Goal: Task Accomplishment & Management: Use online tool/utility

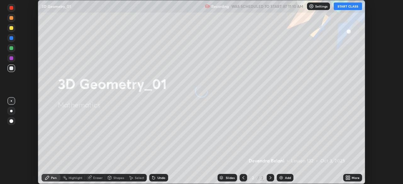
scroll to position [184, 403]
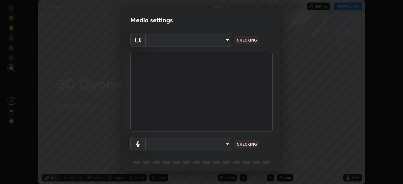
type input "f50aa59c31a81cd63e690f38043470634f0d4dfb3afc2b6e88560fc8d006a56f"
type input "b09d853f8b872594d9b48bab0b1f79f4e6882331f846fd2ecf8ee502237e2820"
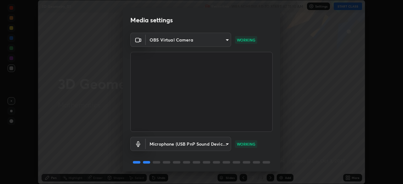
scroll to position [22, 0]
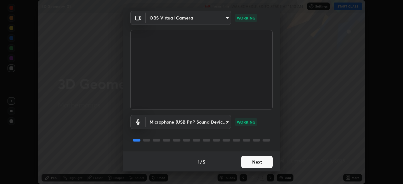
click at [258, 162] on button "Next" at bounding box center [256, 162] width 31 height 13
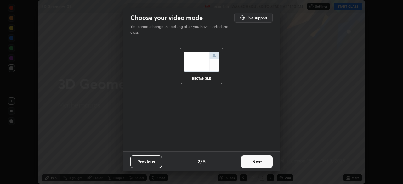
click at [264, 163] on button "Next" at bounding box center [256, 161] width 31 height 13
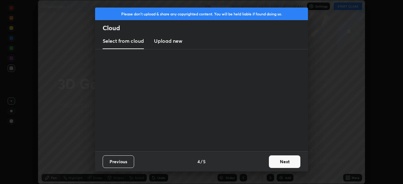
click at [270, 164] on button "Next" at bounding box center [284, 161] width 31 height 13
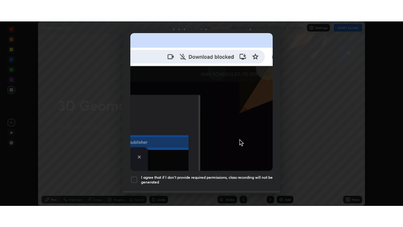
scroll to position [150, 0]
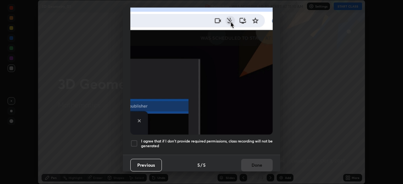
click at [134, 140] on div at bounding box center [134, 144] width 8 height 8
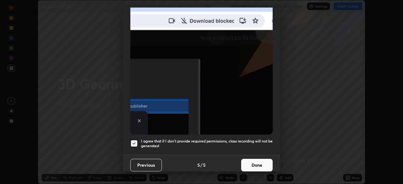
click at [254, 163] on button "Done" at bounding box center [256, 165] width 31 height 13
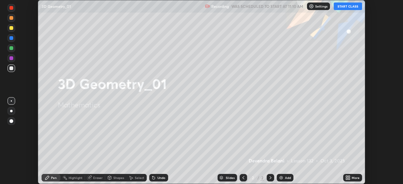
click at [346, 6] on button "START CLASS" at bounding box center [347, 7] width 28 height 8
click at [348, 179] on icon at bounding box center [347, 177] width 5 height 5
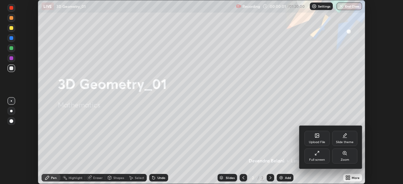
click at [320, 157] on div "Full screen" at bounding box center [316, 155] width 25 height 15
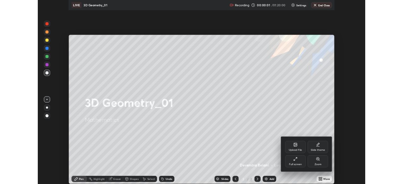
scroll to position [227, 403]
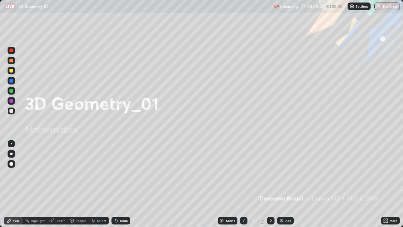
click at [285, 184] on div "Add" at bounding box center [288, 220] width 6 height 3
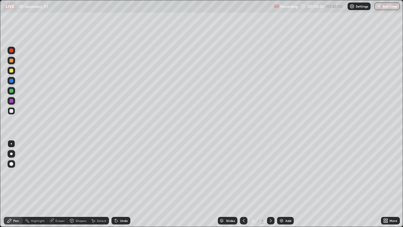
click at [11, 73] on div at bounding box center [12, 71] width 8 height 8
click at [123, 184] on div "Undo" at bounding box center [120, 220] width 19 height 8
click at [120, 184] on div "Undo" at bounding box center [124, 220] width 8 height 3
click at [10, 90] on div at bounding box center [11, 91] width 4 height 4
click at [12, 109] on div at bounding box center [11, 111] width 4 height 4
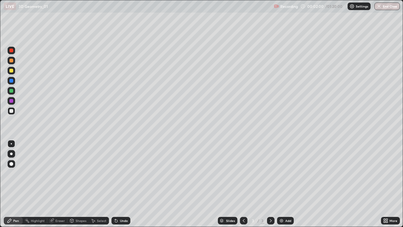
click at [127, 184] on div "Undo" at bounding box center [120, 220] width 19 height 8
click at [125, 184] on div "Undo" at bounding box center [124, 220] width 8 height 3
click at [13, 92] on div at bounding box center [12, 91] width 8 height 8
click at [11, 111] on div at bounding box center [11, 111] width 4 height 4
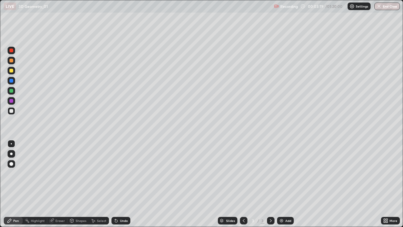
click at [103, 184] on div "Select" at bounding box center [101, 220] width 9 height 3
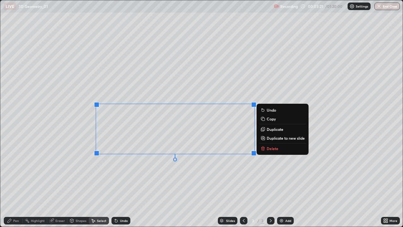
click at [267, 151] on button "Delete" at bounding box center [282, 148] width 47 height 8
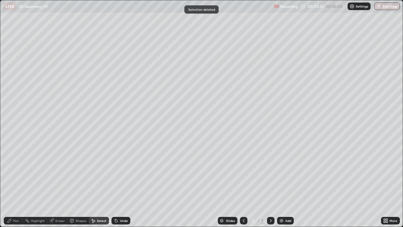
click at [15, 184] on div "Pen" at bounding box center [13, 220] width 19 height 8
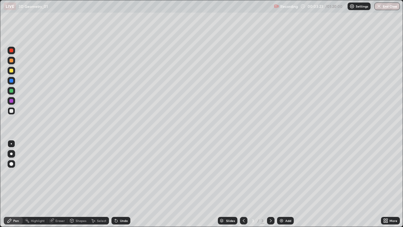
click at [12, 102] on div at bounding box center [11, 101] width 4 height 4
click at [123, 184] on div "Undo" at bounding box center [124, 220] width 8 height 3
click at [125, 184] on div "Undo" at bounding box center [120, 220] width 19 height 8
click at [126, 184] on div "Undo" at bounding box center [120, 220] width 19 height 8
click at [123, 184] on div "Undo" at bounding box center [120, 220] width 19 height 8
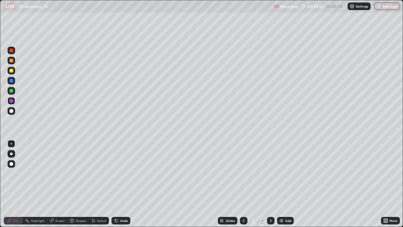
click at [12, 81] on div at bounding box center [11, 81] width 4 height 4
click at [12, 89] on div at bounding box center [11, 91] width 4 height 4
click at [280, 184] on img at bounding box center [281, 220] width 5 height 5
click at [122, 184] on div "Undo" at bounding box center [124, 220] width 8 height 3
click at [120, 184] on div "Undo" at bounding box center [124, 220] width 8 height 3
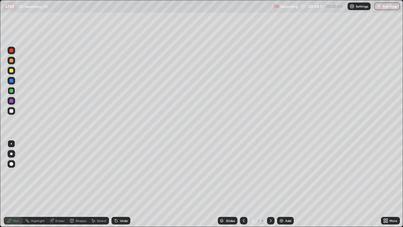
click at [120, 184] on div "Undo" at bounding box center [124, 220] width 8 height 3
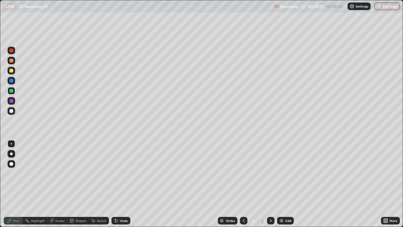
click at [118, 184] on div "Undo" at bounding box center [120, 220] width 19 height 8
click at [115, 184] on icon at bounding box center [116, 220] width 3 height 3
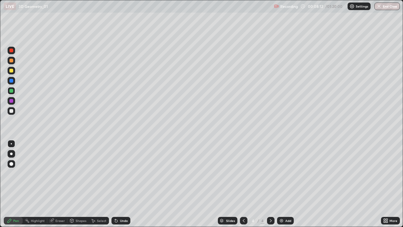
click at [115, 184] on icon at bounding box center [116, 220] width 3 height 3
click at [115, 184] on icon at bounding box center [115, 219] width 1 height 1
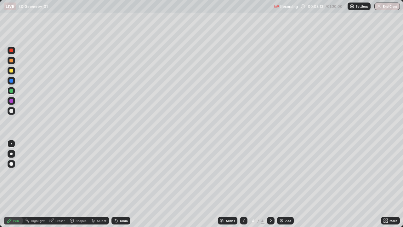
click at [115, 184] on icon at bounding box center [115, 219] width 1 height 1
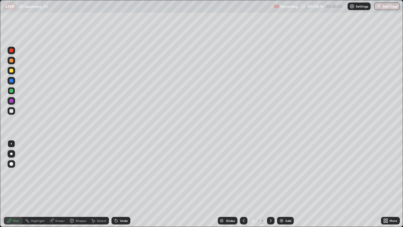
click at [115, 184] on icon at bounding box center [115, 219] width 1 height 1
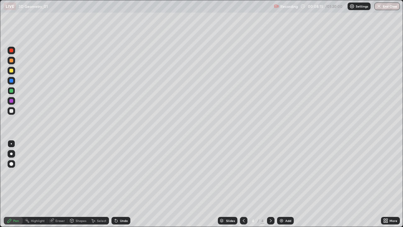
click at [115, 184] on icon at bounding box center [115, 219] width 1 height 1
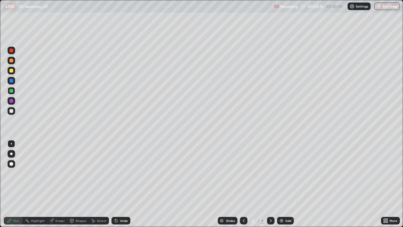
click at [115, 184] on icon at bounding box center [115, 219] width 1 height 1
click at [115, 184] on icon at bounding box center [116, 220] width 3 height 3
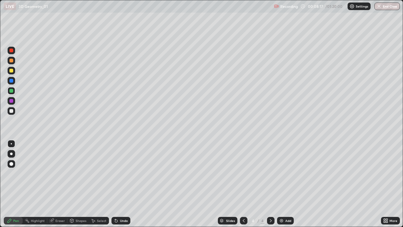
click at [115, 184] on icon at bounding box center [116, 220] width 3 height 3
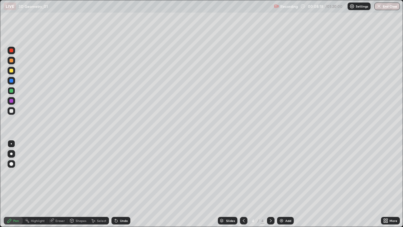
click at [115, 184] on icon at bounding box center [116, 220] width 3 height 3
click at [111, 184] on div "Undo" at bounding box center [120, 220] width 19 height 8
click at [117, 184] on icon at bounding box center [116, 220] width 5 height 5
click at [281, 184] on img at bounding box center [281, 220] width 5 height 5
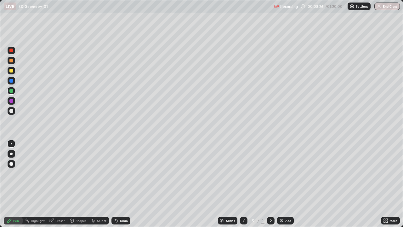
click at [13, 73] on div at bounding box center [12, 71] width 8 height 8
click at [133, 184] on div "Slides 5 / 5 Add" at bounding box center [255, 220] width 250 height 13
click at [122, 184] on div "Undo" at bounding box center [124, 220] width 8 height 3
click at [11, 81] on div at bounding box center [11, 81] width 4 height 4
click at [121, 184] on div "Undo" at bounding box center [124, 220] width 8 height 3
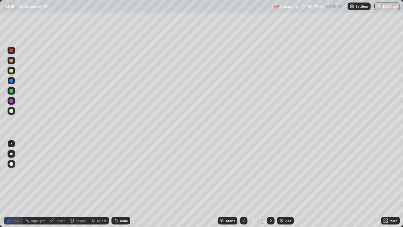
click at [121, 184] on div "Undo" at bounding box center [120, 220] width 19 height 8
click at [120, 184] on div "Undo" at bounding box center [120, 220] width 19 height 8
click at [121, 184] on div "Undo" at bounding box center [120, 220] width 19 height 8
click at [122, 184] on div "Undo" at bounding box center [120, 220] width 19 height 8
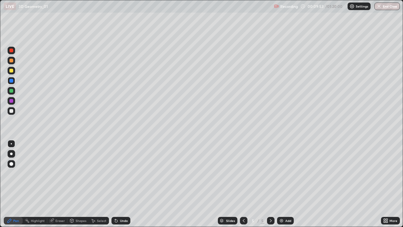
click at [122, 184] on div "Undo" at bounding box center [120, 220] width 19 height 8
click at [124, 184] on div "Undo" at bounding box center [120, 220] width 19 height 8
click at [120, 184] on div "Undo" at bounding box center [120, 220] width 19 height 8
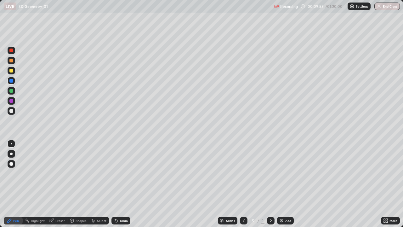
click at [119, 184] on div "Undo" at bounding box center [120, 220] width 19 height 8
click at [120, 184] on div "Undo" at bounding box center [124, 220] width 8 height 3
click at [117, 184] on icon at bounding box center [116, 220] width 5 height 5
click at [13, 73] on div at bounding box center [12, 71] width 8 height 8
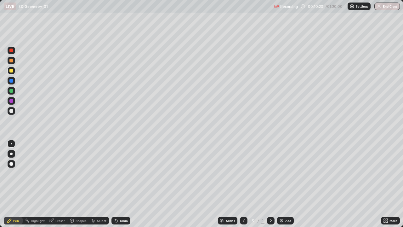
click at [122, 184] on div "Undo" at bounding box center [120, 220] width 19 height 8
click at [115, 184] on icon at bounding box center [116, 220] width 3 height 3
click at [120, 184] on div "Undo" at bounding box center [120, 220] width 19 height 8
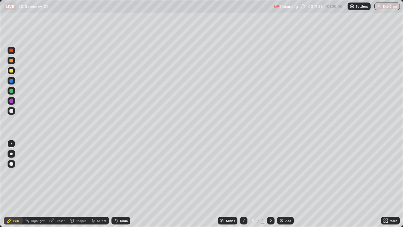
click at [118, 184] on div "Undo" at bounding box center [120, 220] width 19 height 8
click at [121, 184] on div "Undo" at bounding box center [124, 220] width 8 height 3
click at [288, 184] on div "Add" at bounding box center [285, 220] width 17 height 8
click at [243, 184] on icon at bounding box center [243, 220] width 5 height 5
click at [270, 184] on div at bounding box center [271, 220] width 8 height 13
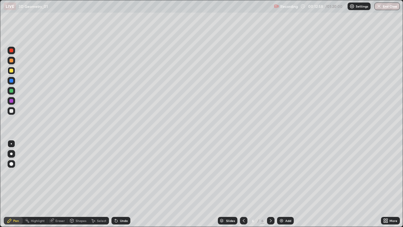
click at [126, 184] on div "Undo" at bounding box center [124, 220] width 8 height 3
click at [125, 184] on div "Undo" at bounding box center [124, 220] width 8 height 3
click at [129, 184] on div "Undo" at bounding box center [120, 220] width 19 height 8
click at [241, 184] on icon at bounding box center [243, 220] width 5 height 5
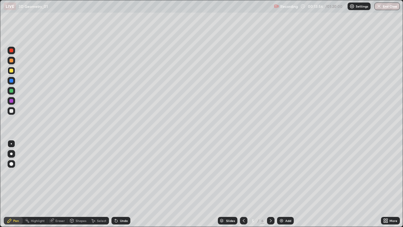
click at [269, 184] on icon at bounding box center [270, 220] width 5 height 5
click at [243, 184] on div at bounding box center [244, 220] width 8 height 8
click at [242, 184] on icon at bounding box center [243, 220] width 5 height 5
click at [269, 184] on icon at bounding box center [270, 220] width 5 height 5
click at [271, 184] on div at bounding box center [271, 220] width 8 height 8
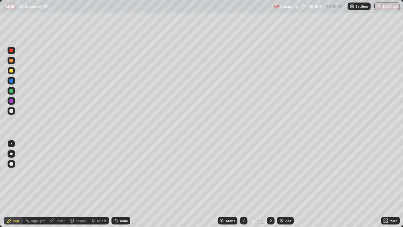
click at [103, 184] on div "Select" at bounding box center [101, 220] width 9 height 3
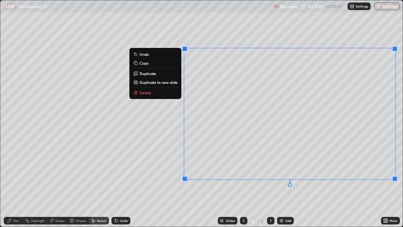
click at [158, 93] on button "Delete" at bounding box center [155, 93] width 47 height 8
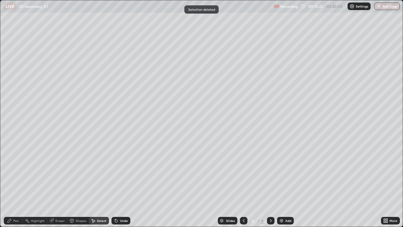
click at [19, 184] on div "Pen" at bounding box center [13, 220] width 19 height 8
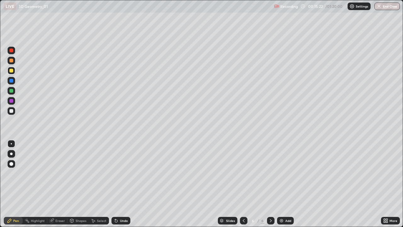
click at [13, 64] on div at bounding box center [12, 61] width 8 height 8
click at [126, 184] on div "Undo" at bounding box center [120, 220] width 19 height 8
click at [242, 184] on icon at bounding box center [243, 220] width 5 height 5
click at [243, 184] on icon at bounding box center [243, 220] width 5 height 5
click at [8, 112] on div at bounding box center [12, 111] width 8 height 8
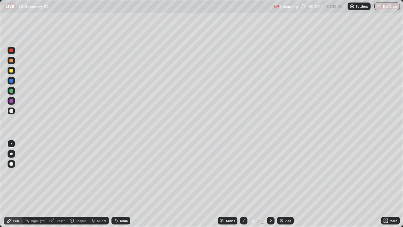
click at [243, 184] on icon at bounding box center [243, 220] width 5 height 5
click at [270, 184] on icon at bounding box center [270, 220] width 5 height 5
click at [240, 184] on div at bounding box center [244, 220] width 8 height 8
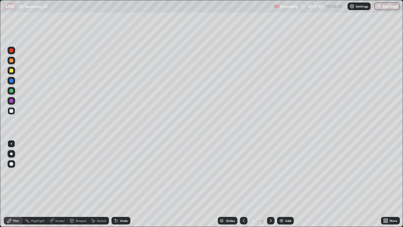
click at [243, 184] on icon at bounding box center [243, 220] width 5 height 5
click at [240, 184] on div at bounding box center [244, 220] width 8 height 8
click at [267, 184] on div at bounding box center [271, 220] width 8 height 8
click at [269, 184] on icon at bounding box center [270, 220] width 5 height 5
click at [270, 184] on icon at bounding box center [270, 220] width 5 height 5
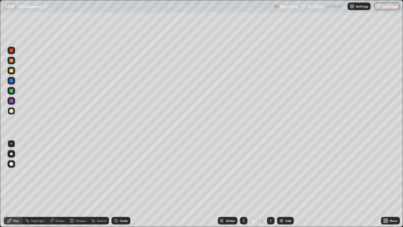
click at [269, 184] on icon at bounding box center [270, 220] width 5 height 5
click at [279, 184] on img at bounding box center [281, 220] width 5 height 5
click at [12, 72] on div at bounding box center [11, 71] width 4 height 4
click at [242, 184] on div at bounding box center [244, 220] width 8 height 8
click at [243, 184] on icon at bounding box center [243, 220] width 5 height 5
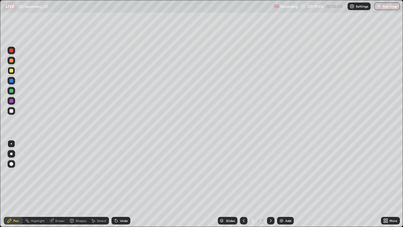
click at [243, 184] on icon at bounding box center [243, 220] width 5 height 5
click at [270, 184] on icon at bounding box center [270, 220] width 5 height 5
click at [269, 184] on icon at bounding box center [270, 220] width 5 height 5
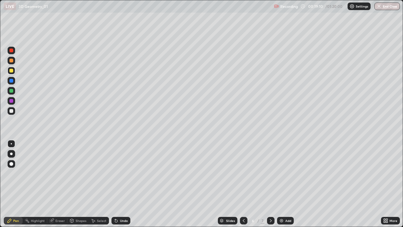
click at [269, 184] on icon at bounding box center [270, 220] width 5 height 5
click at [279, 184] on img at bounding box center [281, 220] width 5 height 5
click at [11, 111] on div at bounding box center [11, 111] width 4 height 4
click at [53, 184] on icon at bounding box center [51, 220] width 5 height 5
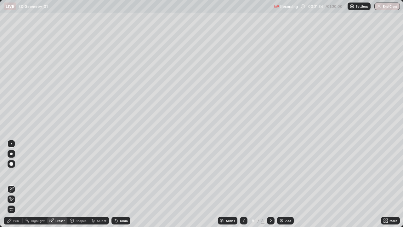
click at [16, 184] on div "Pen" at bounding box center [13, 220] width 19 height 8
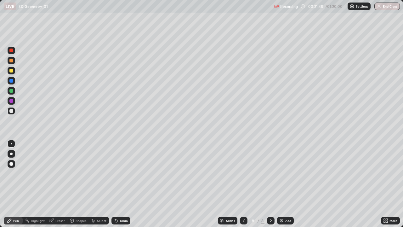
click at [54, 184] on div "Eraser" at bounding box center [57, 220] width 20 height 8
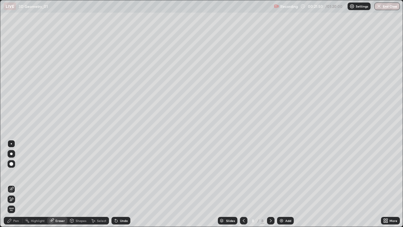
click at [16, 184] on div "Pen" at bounding box center [16, 220] width 6 height 3
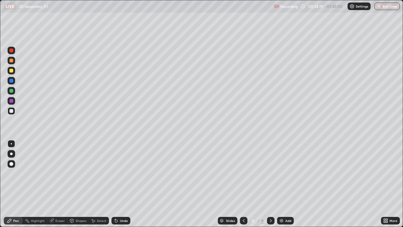
click at [120, 184] on div "Undo" at bounding box center [120, 220] width 19 height 8
click at [120, 184] on div "Undo" at bounding box center [124, 220] width 8 height 3
click at [117, 184] on icon at bounding box center [116, 220] width 5 height 5
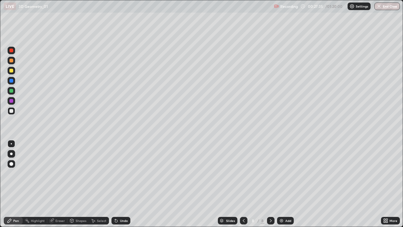
click at [11, 83] on div at bounding box center [12, 81] width 8 height 8
click at [14, 93] on div at bounding box center [12, 91] width 8 height 8
click at [279, 184] on img at bounding box center [281, 220] width 5 height 5
click at [240, 184] on div at bounding box center [244, 220] width 8 height 8
click at [270, 184] on icon at bounding box center [271, 220] width 2 height 3
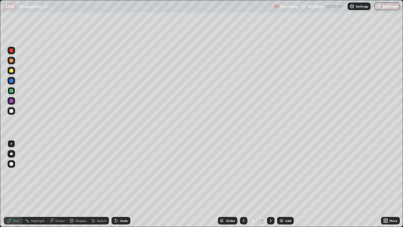
click at [13, 113] on div at bounding box center [12, 111] width 8 height 8
click at [13, 72] on div at bounding box center [11, 71] width 4 height 4
click at [12, 53] on div at bounding box center [12, 51] width 8 height 8
click at [120, 184] on div "Undo" at bounding box center [124, 220] width 8 height 3
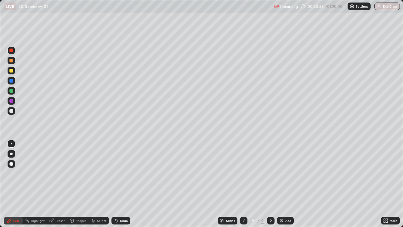
click at [119, 184] on div "Undo" at bounding box center [120, 220] width 19 height 8
click at [124, 184] on div "Undo" at bounding box center [124, 220] width 8 height 3
click at [93, 184] on icon at bounding box center [93, 221] width 3 height 4
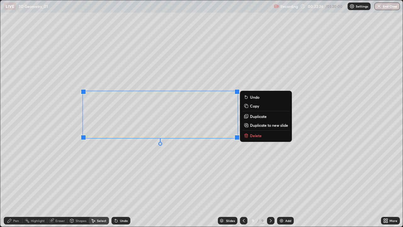
click at [246, 135] on icon at bounding box center [245, 135] width 3 height 3
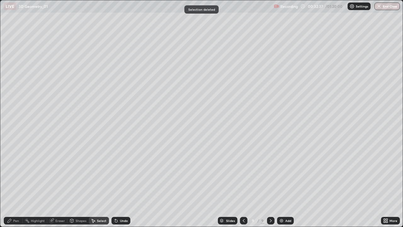
click at [18, 184] on div "Pen" at bounding box center [13, 220] width 19 height 8
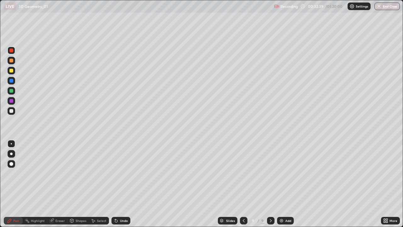
click at [11, 71] on div at bounding box center [11, 71] width 4 height 4
click at [11, 81] on div at bounding box center [11, 81] width 4 height 4
click at [11, 112] on div at bounding box center [11, 111] width 4 height 4
click at [11, 90] on div at bounding box center [11, 91] width 4 height 4
click at [11, 60] on div at bounding box center [11, 61] width 4 height 4
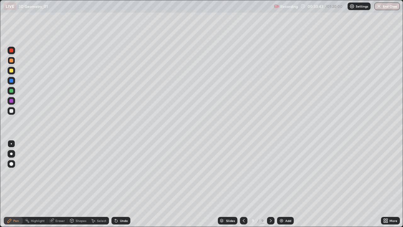
click at [277, 184] on div "Add" at bounding box center [285, 220] width 17 height 8
click at [12, 91] on div at bounding box center [11, 91] width 4 height 4
click at [10, 70] on div at bounding box center [11, 71] width 4 height 4
click at [120, 184] on div "Undo" at bounding box center [124, 220] width 8 height 3
click at [118, 184] on div "Undo" at bounding box center [120, 220] width 19 height 8
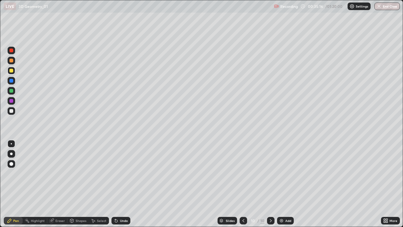
click at [121, 184] on div "Undo" at bounding box center [120, 220] width 19 height 8
click at [123, 184] on div "Undo" at bounding box center [124, 220] width 8 height 3
click at [124, 184] on div "Undo" at bounding box center [124, 220] width 8 height 3
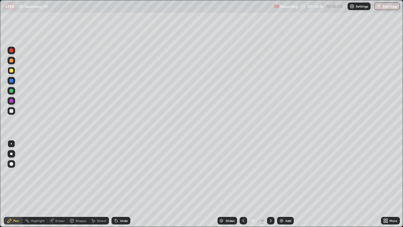
click at [124, 184] on div "Undo" at bounding box center [124, 220] width 8 height 3
click at [281, 184] on img at bounding box center [281, 220] width 5 height 5
click at [11, 60] on div at bounding box center [11, 61] width 4 height 4
click at [11, 103] on div at bounding box center [12, 101] width 8 height 8
click at [14, 72] on div at bounding box center [12, 71] width 8 height 8
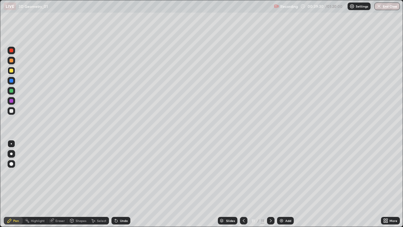
click at [14, 113] on div at bounding box center [12, 111] width 8 height 8
click at [123, 184] on div "Undo" at bounding box center [124, 220] width 8 height 3
click at [11, 70] on div at bounding box center [11, 71] width 4 height 4
click at [10, 62] on div at bounding box center [11, 61] width 4 height 4
click at [286, 184] on div "Add" at bounding box center [288, 220] width 6 height 3
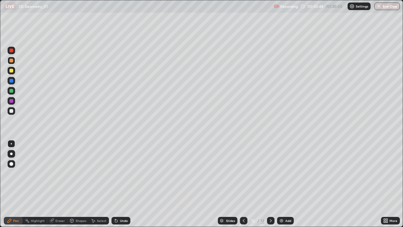
click at [120, 184] on div "Undo" at bounding box center [120, 220] width 19 height 8
click at [119, 184] on div "Undo" at bounding box center [120, 220] width 19 height 8
click at [121, 184] on div "Undo" at bounding box center [120, 220] width 19 height 8
click at [122, 184] on div "Undo" at bounding box center [124, 220] width 8 height 3
click at [124, 184] on div "Undo" at bounding box center [124, 220] width 8 height 3
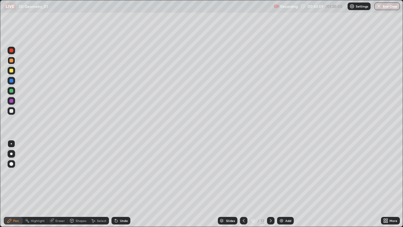
click at [126, 184] on div "Undo" at bounding box center [124, 220] width 8 height 3
click at [127, 184] on div "Undo" at bounding box center [120, 220] width 19 height 8
click at [13, 112] on div at bounding box center [11, 111] width 4 height 4
click at [11, 101] on div at bounding box center [11, 101] width 4 height 4
click at [12, 90] on div at bounding box center [11, 91] width 4 height 4
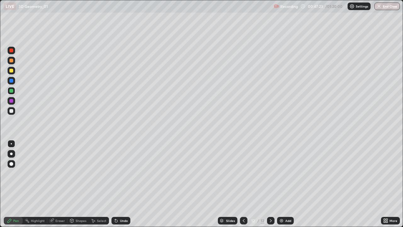
click at [11, 72] on div at bounding box center [11, 71] width 4 height 4
click at [10, 92] on div at bounding box center [11, 91] width 4 height 4
click at [283, 184] on div "Add" at bounding box center [285, 220] width 17 height 8
click at [123, 184] on div "Undo" at bounding box center [124, 220] width 8 height 3
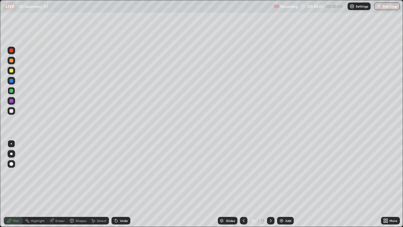
click at [117, 184] on icon at bounding box center [116, 220] width 5 height 5
click at [10, 114] on div at bounding box center [12, 111] width 8 height 8
click at [11, 91] on div at bounding box center [11, 91] width 4 height 4
click at [128, 184] on div "Undo" at bounding box center [120, 220] width 19 height 8
click at [11, 70] on div at bounding box center [11, 71] width 4 height 4
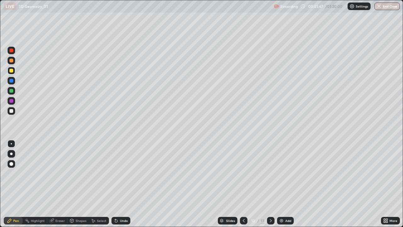
click at [11, 92] on div at bounding box center [11, 91] width 4 height 4
click at [12, 71] on div at bounding box center [11, 71] width 4 height 4
click at [284, 184] on div "Add" at bounding box center [285, 220] width 17 height 8
click at [12, 74] on div at bounding box center [12, 71] width 8 height 8
click at [115, 184] on icon at bounding box center [115, 219] width 1 height 1
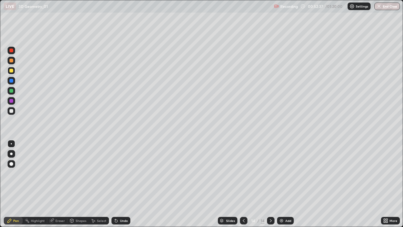
click at [118, 184] on div "Undo" at bounding box center [120, 220] width 19 height 8
click at [115, 184] on icon at bounding box center [116, 220] width 3 height 3
click at [11, 111] on div at bounding box center [11, 111] width 4 height 4
click at [12, 78] on div at bounding box center [12, 81] width 8 height 8
click at [63, 184] on div "Eraser" at bounding box center [57, 220] width 20 height 8
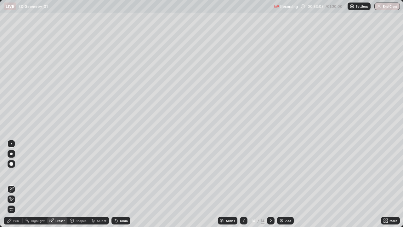
click at [16, 184] on div "Pen" at bounding box center [16, 220] width 6 height 3
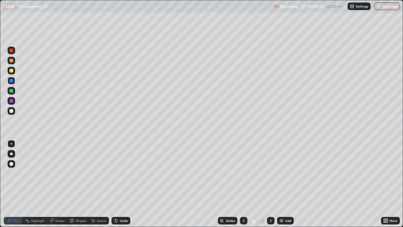
click at [12, 92] on div at bounding box center [11, 91] width 4 height 4
click at [62, 184] on div "Eraser" at bounding box center [59, 220] width 9 height 3
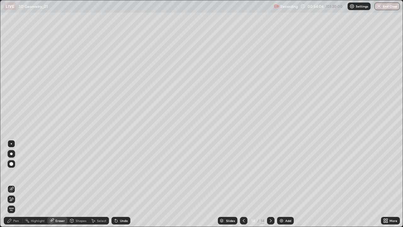
click at [17, 184] on div "Pen" at bounding box center [16, 220] width 6 height 3
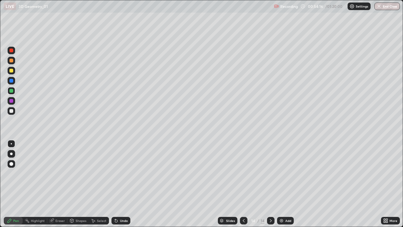
click at [8, 83] on div at bounding box center [12, 81] width 8 height 8
click at [10, 73] on div at bounding box center [12, 71] width 8 height 8
click at [281, 184] on img at bounding box center [281, 220] width 5 height 5
click at [11, 111] on div at bounding box center [11, 111] width 4 height 4
click at [11, 91] on div at bounding box center [11, 91] width 4 height 4
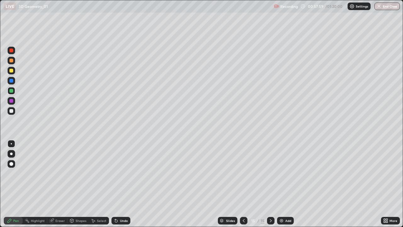
click at [102, 184] on div "Select" at bounding box center [101, 220] width 9 height 3
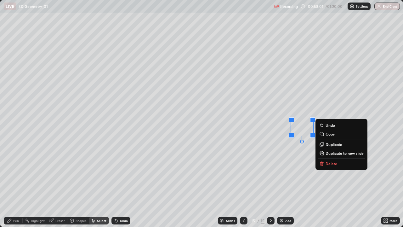
click at [328, 164] on p "Delete" at bounding box center [331, 163] width 12 height 5
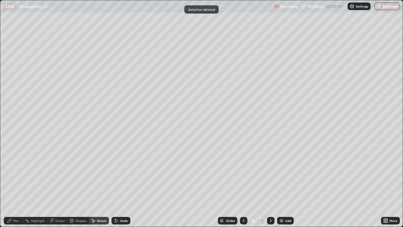
click at [14, 184] on div "Pen" at bounding box center [13, 220] width 19 height 8
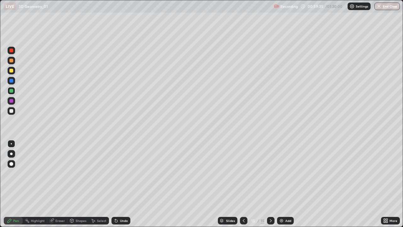
click at [9, 72] on div at bounding box center [12, 71] width 8 height 8
click at [9, 59] on div at bounding box center [11, 61] width 4 height 4
click at [283, 184] on div "Add" at bounding box center [285, 220] width 17 height 8
click at [10, 71] on div at bounding box center [11, 71] width 4 height 4
click at [123, 184] on div "Undo" at bounding box center [124, 220] width 8 height 3
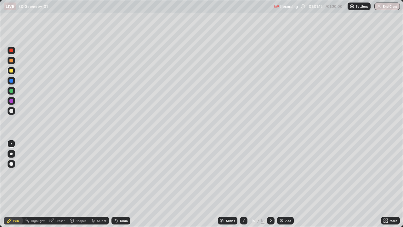
click at [124, 184] on div "Undo" at bounding box center [124, 220] width 8 height 3
click at [122, 184] on div "Undo" at bounding box center [120, 220] width 19 height 8
click at [121, 184] on div "Undo" at bounding box center [124, 220] width 8 height 3
click at [123, 184] on div "Undo" at bounding box center [124, 220] width 8 height 3
click at [127, 184] on div "Undo" at bounding box center [120, 220] width 19 height 8
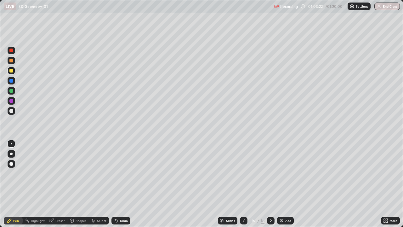
click at [118, 184] on div "Undo" at bounding box center [120, 220] width 19 height 8
click at [120, 184] on div "Undo" at bounding box center [124, 220] width 8 height 3
click at [119, 184] on div "Undo" at bounding box center [120, 220] width 19 height 8
click at [118, 184] on div "Undo" at bounding box center [120, 220] width 19 height 8
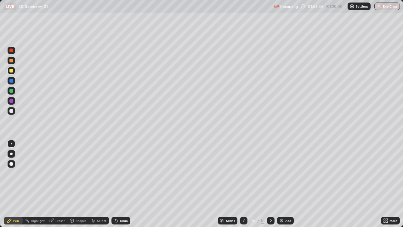
click at [11, 63] on div at bounding box center [12, 61] width 8 height 8
click at [10, 93] on div at bounding box center [12, 91] width 8 height 8
click at [12, 111] on div at bounding box center [11, 111] width 4 height 4
click at [12, 50] on div at bounding box center [11, 50] width 4 height 4
click at [123, 184] on div "Undo" at bounding box center [124, 220] width 8 height 3
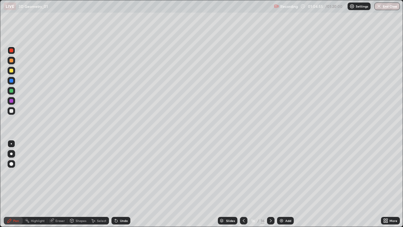
click at [123, 184] on div "Undo" at bounding box center [124, 220] width 8 height 3
click at [14, 112] on div at bounding box center [12, 111] width 8 height 8
click at [122, 184] on div "Undo" at bounding box center [120, 220] width 19 height 8
click at [120, 184] on div "Undo" at bounding box center [120, 220] width 19 height 8
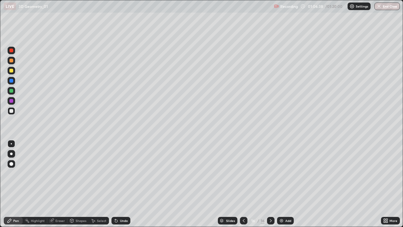
click at [120, 184] on div "Undo" at bounding box center [120, 220] width 19 height 8
click at [122, 184] on div "Undo" at bounding box center [120, 220] width 19 height 8
click at [120, 184] on div "Undo" at bounding box center [124, 220] width 8 height 3
click at [12, 102] on div at bounding box center [11, 101] width 4 height 4
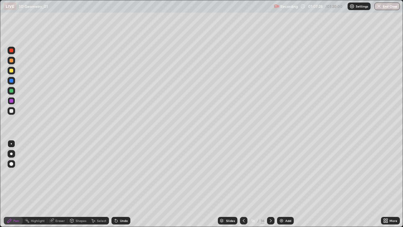
click at [13, 112] on div at bounding box center [11, 111] width 4 height 4
click at [289, 184] on div "Add" at bounding box center [285, 220] width 17 height 8
click at [243, 184] on icon at bounding box center [243, 220] width 5 height 5
click at [11, 68] on div at bounding box center [12, 71] width 8 height 8
click at [289, 184] on div "Add" at bounding box center [285, 220] width 17 height 8
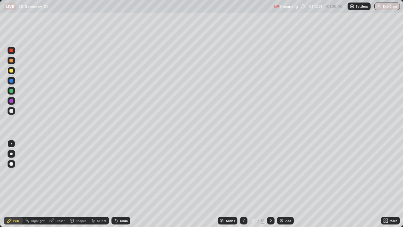
click at [122, 184] on div "Undo" at bounding box center [124, 220] width 8 height 3
click at [121, 184] on div "Undo" at bounding box center [124, 220] width 8 height 3
click at [11, 90] on div at bounding box center [11, 91] width 4 height 4
click at [12, 73] on div at bounding box center [12, 71] width 8 height 8
click at [11, 113] on div at bounding box center [12, 111] width 8 height 8
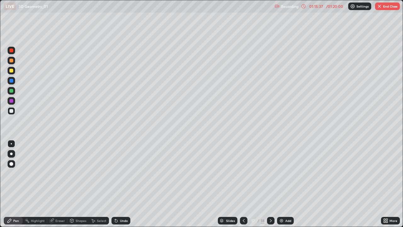
click at [11, 92] on div at bounding box center [11, 91] width 4 height 4
click at [12, 71] on div at bounding box center [11, 71] width 4 height 4
click at [289, 184] on div "Add" at bounding box center [285, 220] width 17 height 8
click at [127, 184] on div "Undo" at bounding box center [120, 220] width 19 height 8
click at [12, 61] on div at bounding box center [11, 61] width 4 height 4
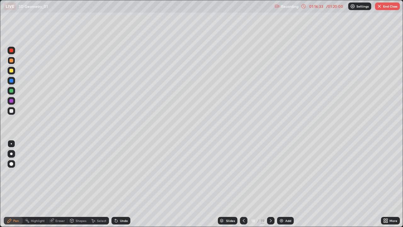
click at [124, 184] on div "Undo" at bounding box center [124, 220] width 8 height 3
click at [127, 184] on div "Undo" at bounding box center [124, 220] width 8 height 3
click at [13, 113] on div at bounding box center [12, 111] width 8 height 8
click at [123, 184] on div "Undo" at bounding box center [124, 220] width 8 height 3
click at [12, 81] on div at bounding box center [11, 81] width 4 height 4
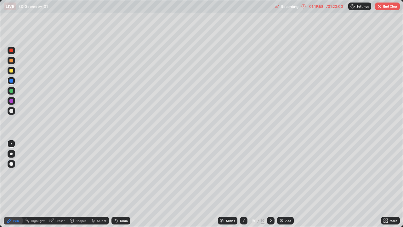
click at [11, 72] on div at bounding box center [11, 71] width 4 height 4
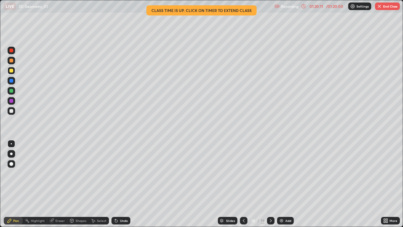
click at [284, 184] on div "Add" at bounding box center [285, 220] width 17 height 8
click at [13, 112] on div at bounding box center [11, 111] width 4 height 4
click at [11, 71] on div at bounding box center [11, 71] width 4 height 4
click at [122, 184] on div "Undo" at bounding box center [120, 220] width 19 height 8
click at [14, 61] on div at bounding box center [12, 61] width 8 height 8
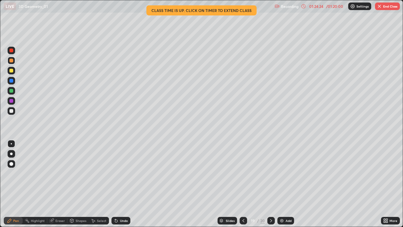
click at [9, 88] on div at bounding box center [12, 91] width 8 height 8
click at [270, 184] on icon at bounding box center [270, 220] width 5 height 5
click at [60, 184] on div "Eraser" at bounding box center [57, 220] width 20 height 8
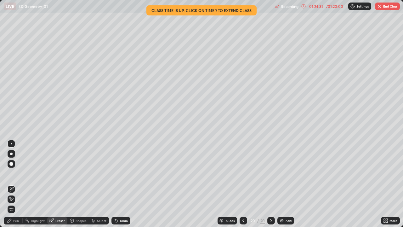
click at [243, 184] on icon at bounding box center [243, 220] width 5 height 5
click at [242, 184] on icon at bounding box center [243, 220] width 5 height 5
click at [285, 184] on div "Add" at bounding box center [285, 220] width 17 height 8
click at [19, 184] on div "Pen" at bounding box center [13, 220] width 19 height 8
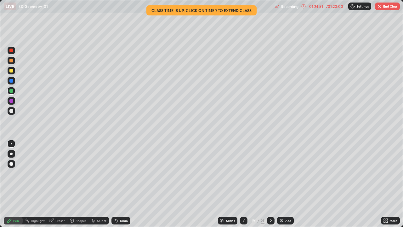
click at [11, 60] on div at bounding box center [11, 61] width 4 height 4
click at [12, 90] on div at bounding box center [11, 91] width 4 height 4
click at [12, 111] on div at bounding box center [11, 111] width 4 height 4
click at [384, 6] on button "End Class" at bounding box center [387, 7] width 25 height 8
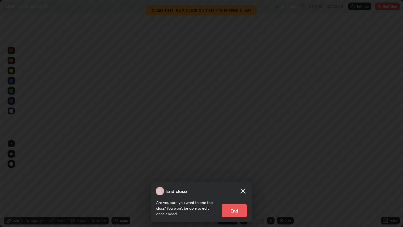
click at [239, 184] on button "End" at bounding box center [233, 210] width 25 height 13
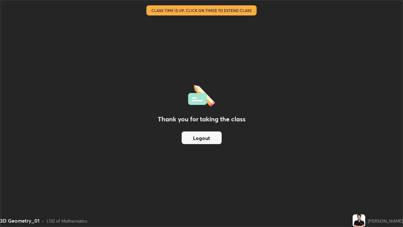
click at [244, 177] on div "Thank you for taking the class Logout" at bounding box center [201, 113] width 402 height 226
click at [208, 36] on div "Thank you for taking the class Logout" at bounding box center [201, 113] width 402 height 226
click at [200, 33] on div "Thank you for taking the class Logout" at bounding box center [201, 113] width 402 height 226
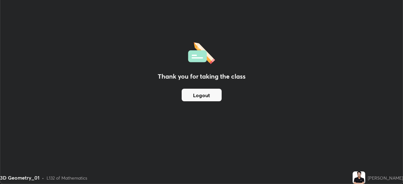
scroll to position [31275, 31056]
